Goal: Find specific page/section: Find specific page/section

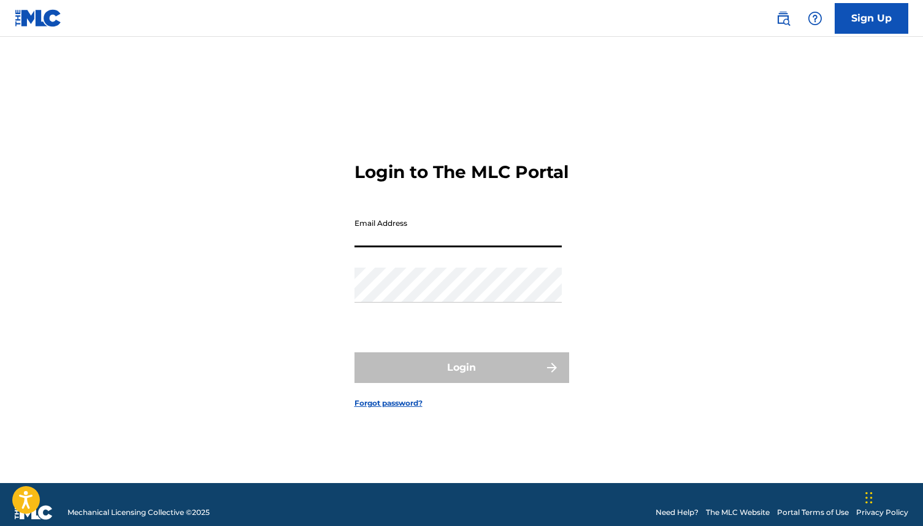
click at [367, 247] on input "Email Address" at bounding box center [458, 229] width 207 height 35
type input "[EMAIL_ADDRESS][DOMAIN_NAME]"
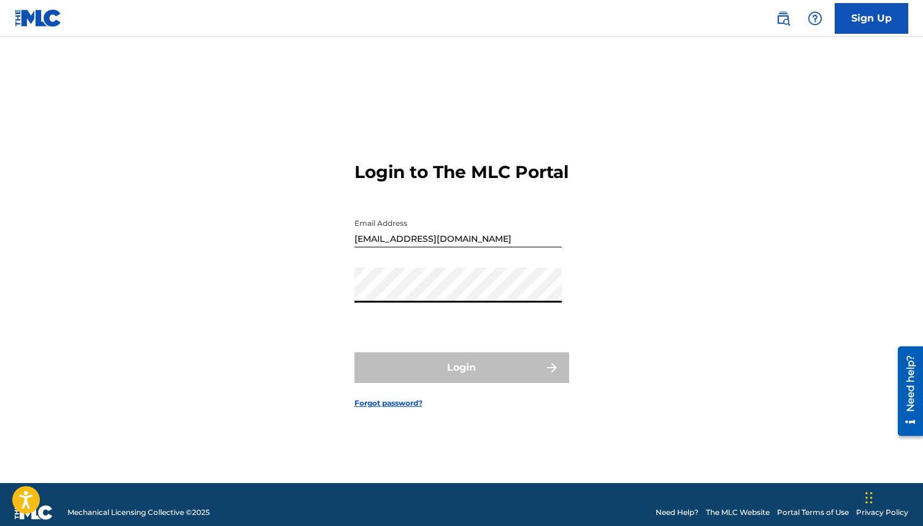
click at [396, 323] on div "Password" at bounding box center [458, 294] width 207 height 55
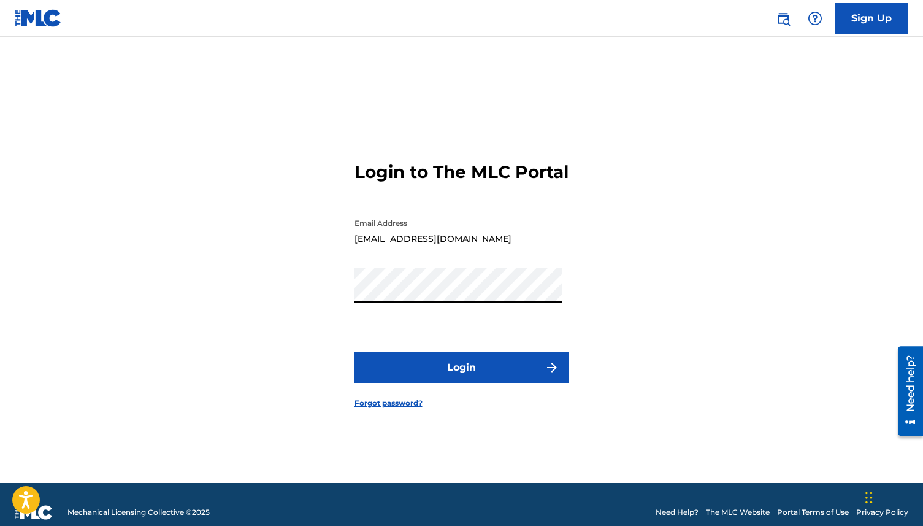
click at [355, 352] on button "Login" at bounding box center [462, 367] width 215 height 31
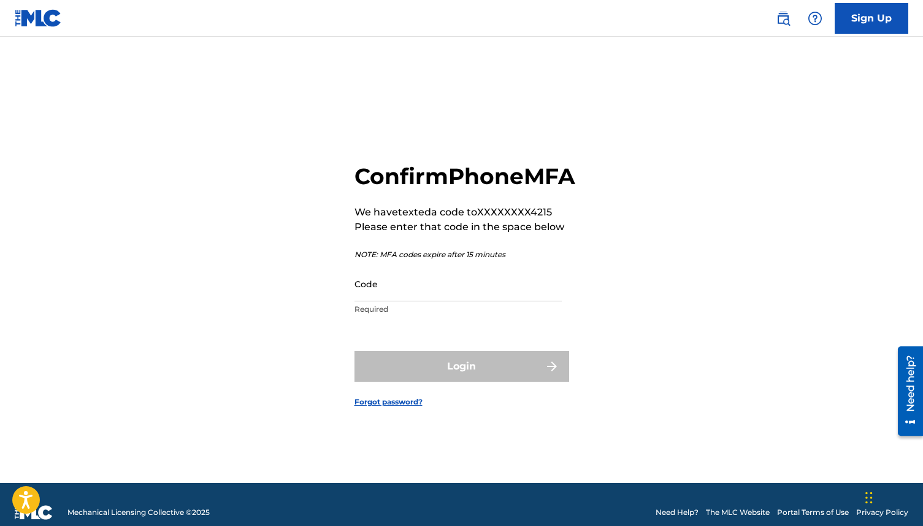
click at [421, 301] on input "Code" at bounding box center [458, 283] width 207 height 35
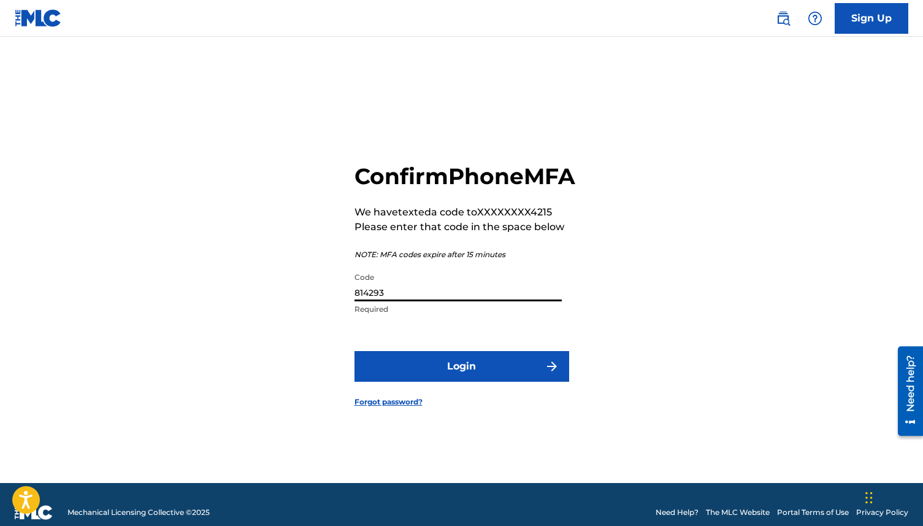
type input "814293"
click at [442, 375] on button "Login" at bounding box center [462, 366] width 215 height 31
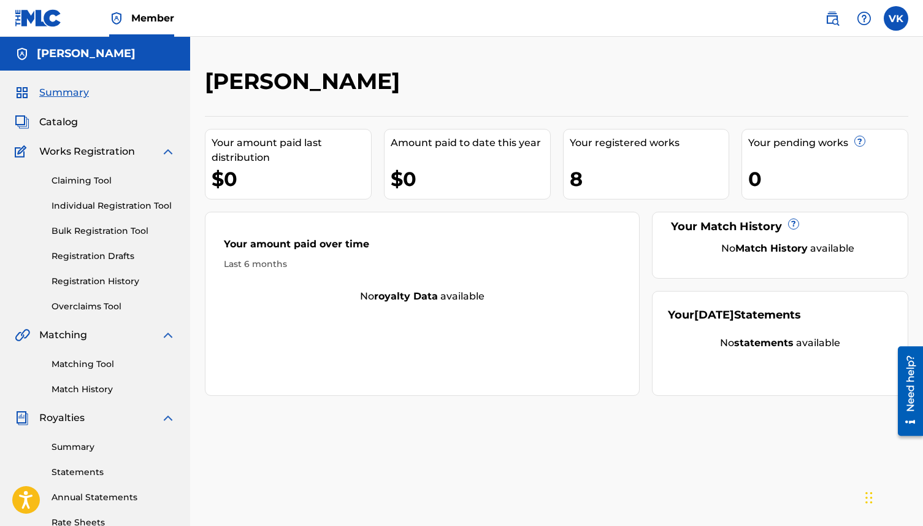
click at [75, 122] on span "Catalog" at bounding box center [58, 122] width 39 height 15
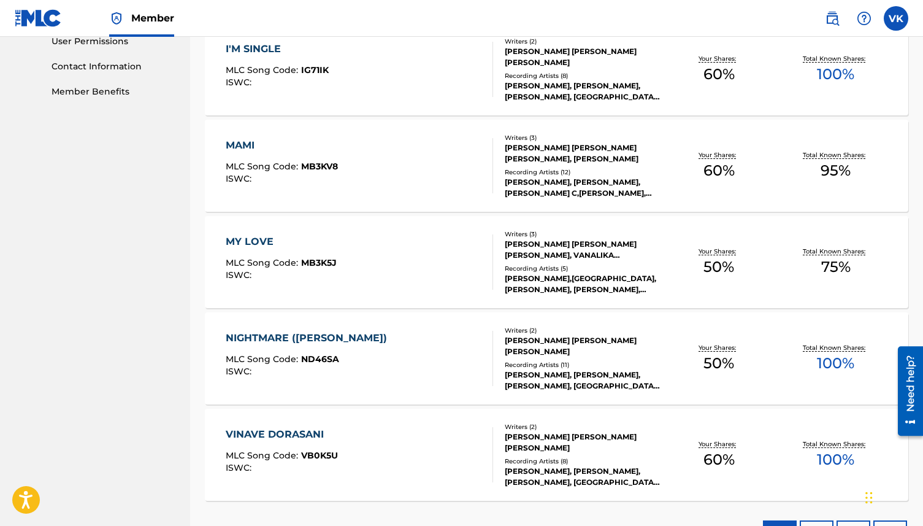
scroll to position [680, 0]
